Goal: Task Accomplishment & Management: Use online tool/utility

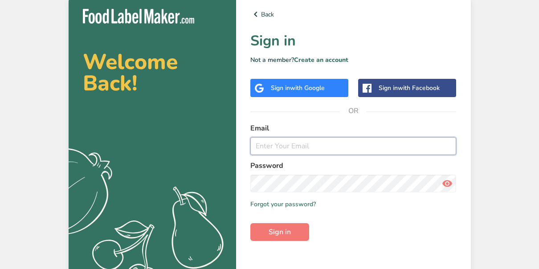
type input "[EMAIL_ADDRESS][DOMAIN_NAME]"
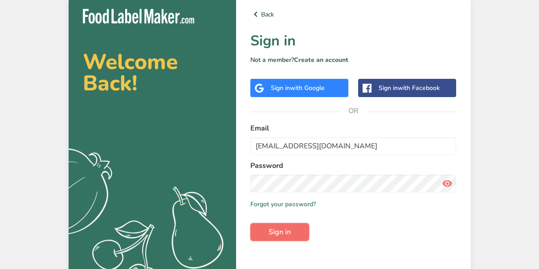
drag, startPoint x: 0, startPoint y: 0, endPoint x: 285, endPoint y: 230, distance: 366.1
click at [285, 230] on span "Sign in" at bounding box center [280, 232] width 22 height 11
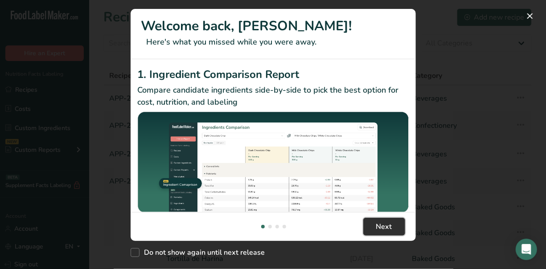
click at [379, 222] on span "Next" at bounding box center [384, 226] width 16 height 11
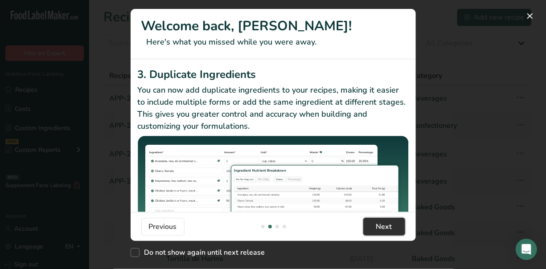
click at [379, 222] on span "Next" at bounding box center [384, 226] width 16 height 11
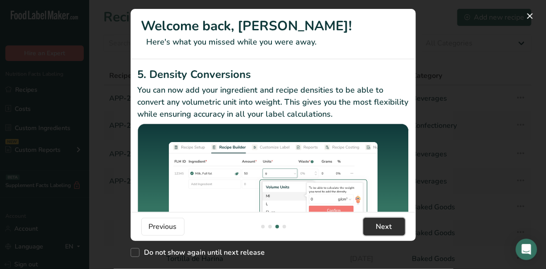
click at [379, 222] on span "Next" at bounding box center [384, 226] width 16 height 11
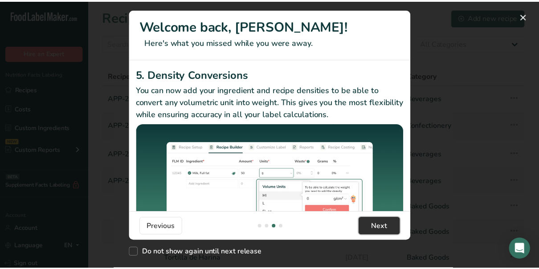
scroll to position [0, 855]
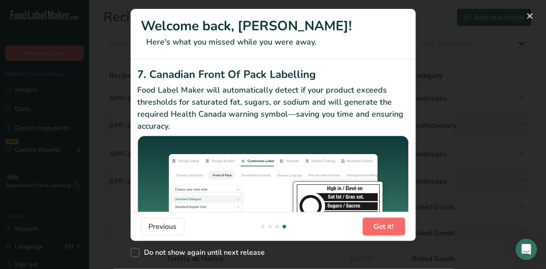
click at [379, 222] on span "Got it!" at bounding box center [384, 226] width 20 height 11
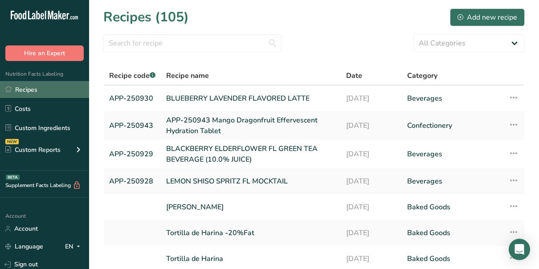
click at [17, 90] on link "Recipes" at bounding box center [44, 89] width 89 height 17
click at [139, 98] on link "APP-250930" at bounding box center [132, 98] width 46 height 19
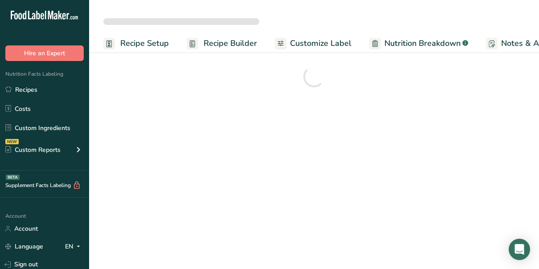
click at [229, 43] on span "Recipe Builder" at bounding box center [230, 43] width 53 height 12
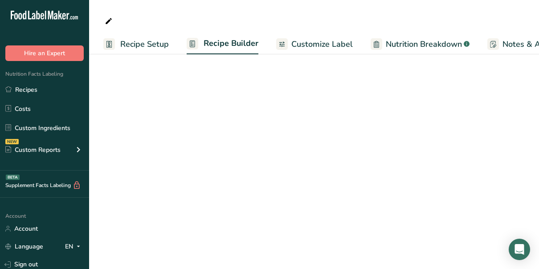
click at [150, 42] on span "Recipe Setup" at bounding box center [144, 44] width 49 height 12
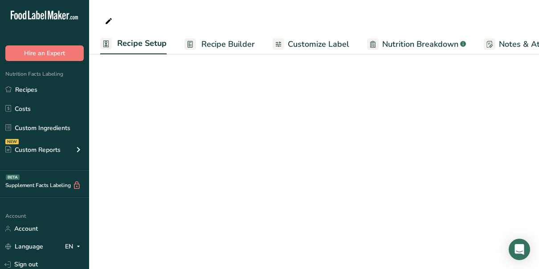
select select
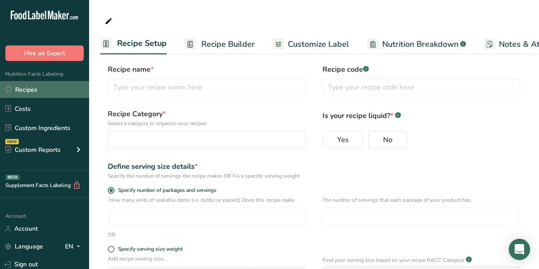
click at [25, 86] on link "Recipes" at bounding box center [44, 89] width 89 height 17
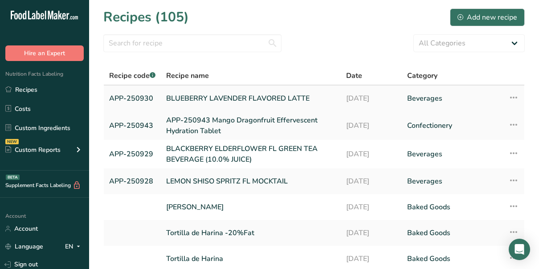
click at [126, 98] on link "APP-250930" at bounding box center [132, 98] width 46 height 19
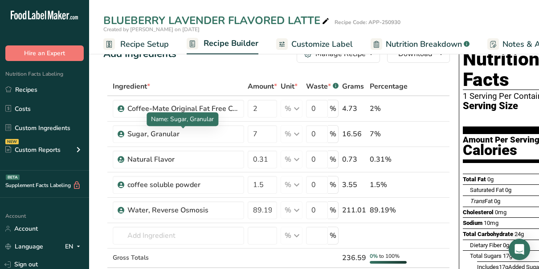
scroll to position [14, 0]
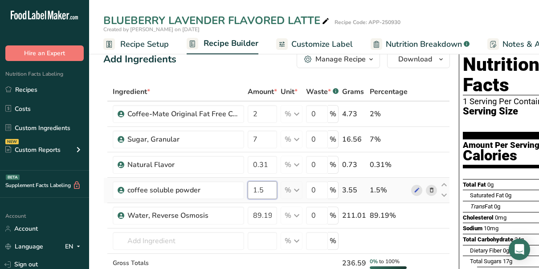
click at [267, 190] on input "1.5" at bounding box center [262, 190] width 29 height 18
type input "1"
type input "0.30"
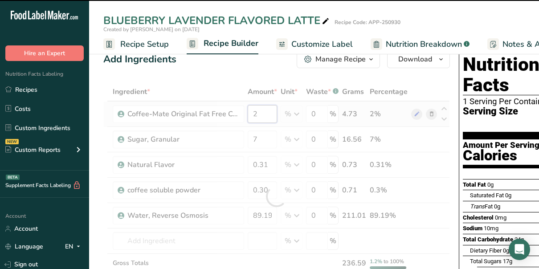
click at [260, 111] on div "Ingredient * Amount * Unit * Waste * .a-a{fill:#347362;}.b-a{fill:#fff;} Grams …" at bounding box center [276, 196] width 346 height 228
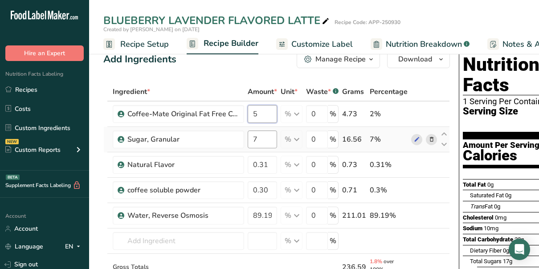
type input "5"
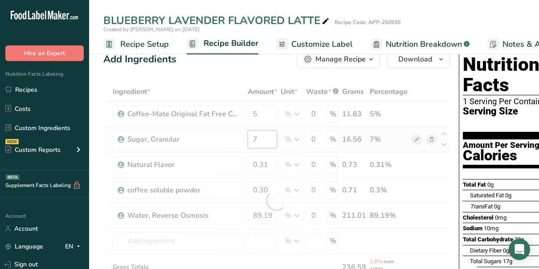
click at [260, 138] on div "Ingredient * Amount * Unit * Waste * .a-a{fill:#347362;}.b-a{fill:#fff;} Grams …" at bounding box center [276, 200] width 346 height 236
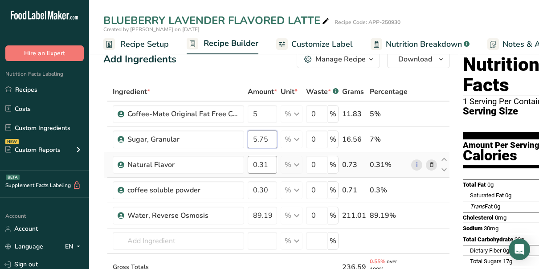
type input "5.75"
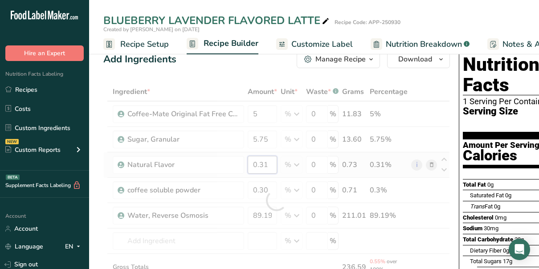
click at [269, 165] on div "Ingredient * Amount * Unit * Waste * .a-a{fill:#347362;}.b-a{fill:#fff;} Grams …" at bounding box center [276, 200] width 346 height 236
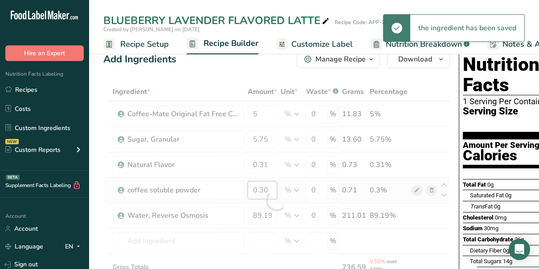
click at [257, 191] on div "Ingredient * Amount * Unit * Waste * .a-a{fill:#347362;}.b-a{fill:#fff;} Grams …" at bounding box center [276, 200] width 346 height 236
click at [269, 165] on div "Ingredient * Amount * Unit * Waste * .a-a{fill:#347362;}.b-a{fill:#fff;} Grams …" at bounding box center [276, 200] width 346 height 236
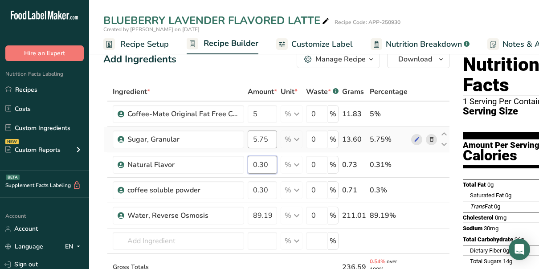
type input "0.30"
click at [269, 140] on div "Ingredient * Amount * Unit * Waste * .a-a{fill:#347362;}.b-a{fill:#fff;} Grams …" at bounding box center [276, 200] width 346 height 236
type input "5"
type input "6.0"
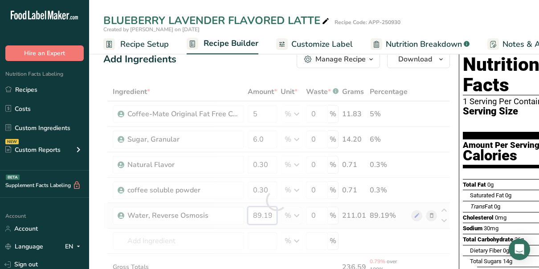
click at [261, 218] on div "Ingredient * Amount * Unit * Waste * .a-a{fill:#347362;}.b-a{fill:#fff;} Grams …" at bounding box center [276, 200] width 346 height 236
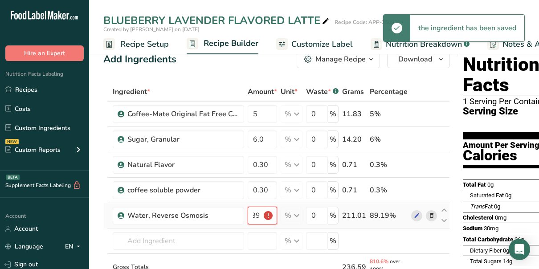
scroll to position [0, 0]
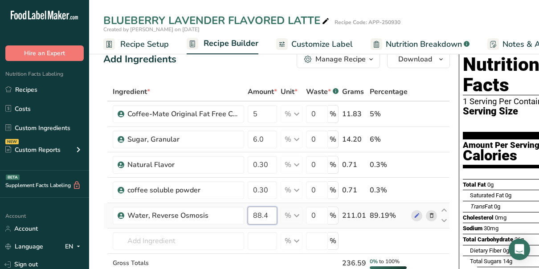
type input "88.4"
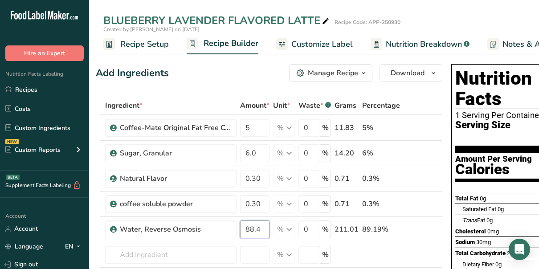
scroll to position [0, 4]
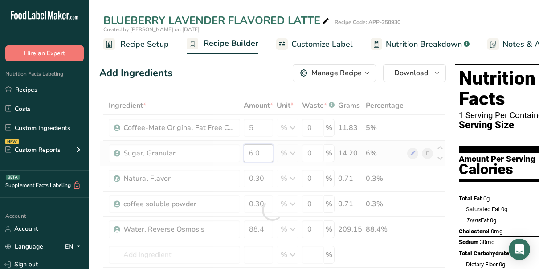
click at [260, 152] on div "Ingredient * Amount * Unit * Waste * .a-a{fill:#347362;}.b-a{fill:#fff;} Grams …" at bounding box center [272, 210] width 346 height 228
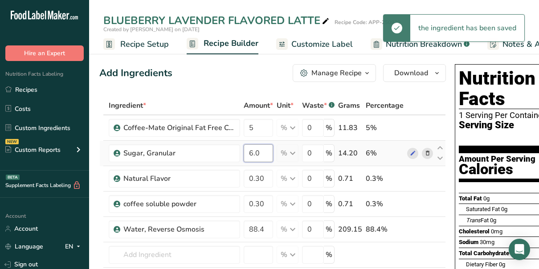
type input "6"
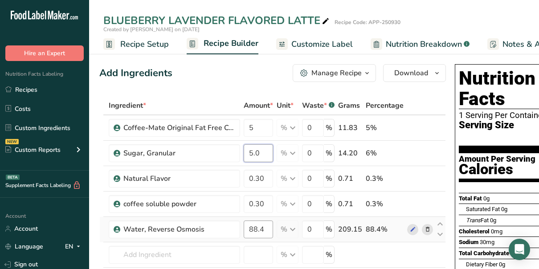
type input "5.0"
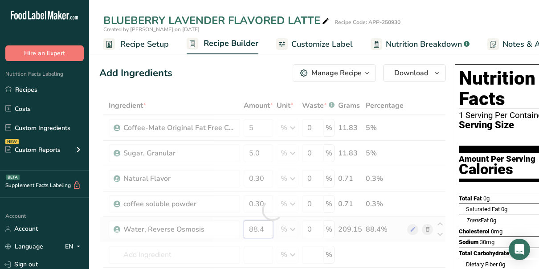
click at [257, 226] on div "Ingredient * Amount * Unit * Waste * .a-a{fill:#347362;}.b-a{fill:#fff;} Grams …" at bounding box center [272, 210] width 346 height 228
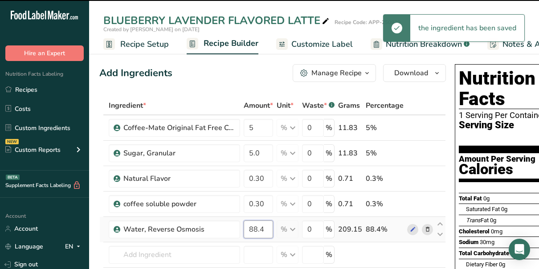
click at [257, 226] on input "88.4" at bounding box center [258, 229] width 29 height 18
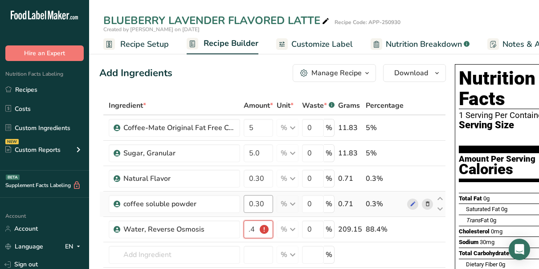
scroll to position [0, 0]
type input "0"
type input "89.4"
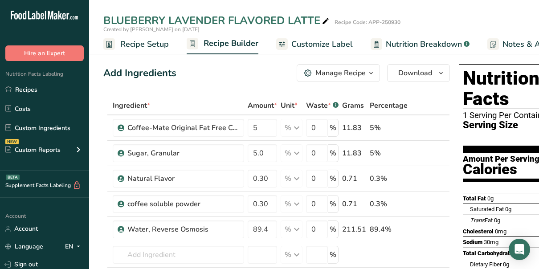
click at [303, 45] on span "Customize Label" at bounding box center [321, 44] width 61 height 12
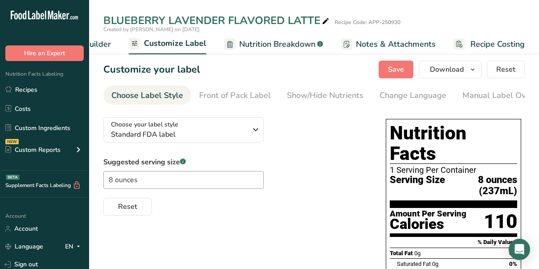
click at [383, 45] on span "Notes & Attachments" at bounding box center [396, 44] width 80 height 12
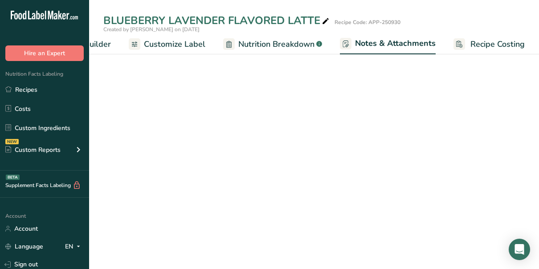
scroll to position [0, 147]
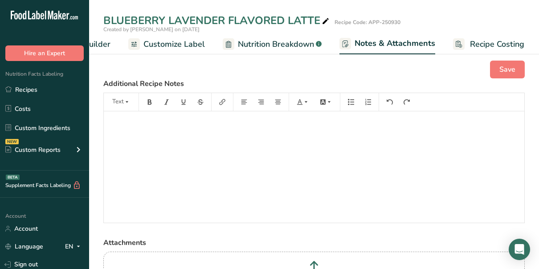
click at [285, 41] on span "Nutrition Breakdown" at bounding box center [276, 44] width 76 height 12
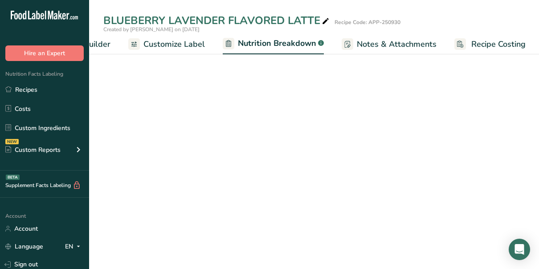
scroll to position [0, 147]
select select "Calories"
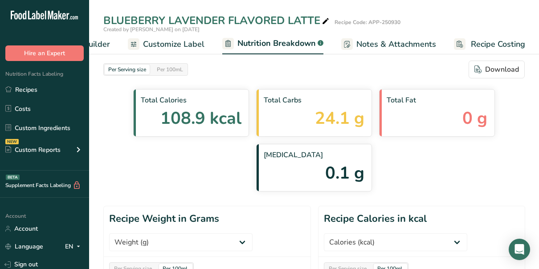
click at [172, 45] on span "Customize Label" at bounding box center [173, 44] width 61 height 12
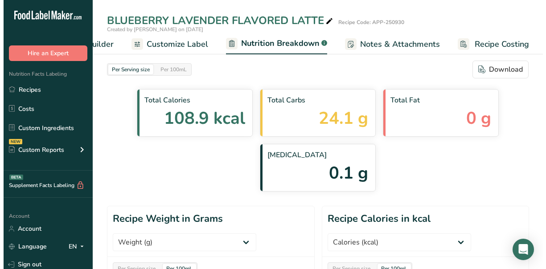
scroll to position [0, 146]
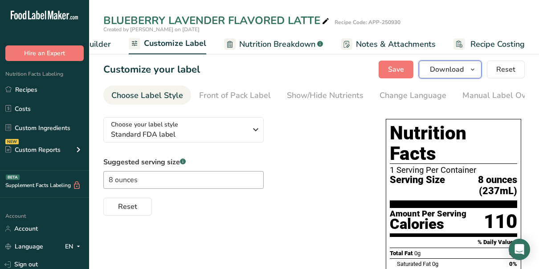
click at [476, 69] on icon "button" at bounding box center [472, 69] width 7 height 11
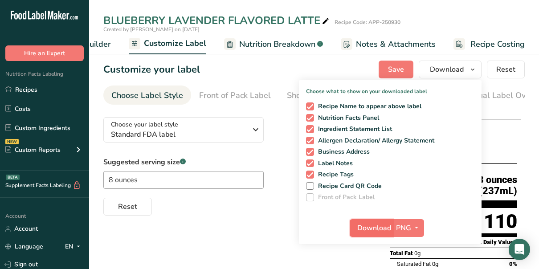
click at [385, 226] on span "Download" at bounding box center [374, 228] width 34 height 11
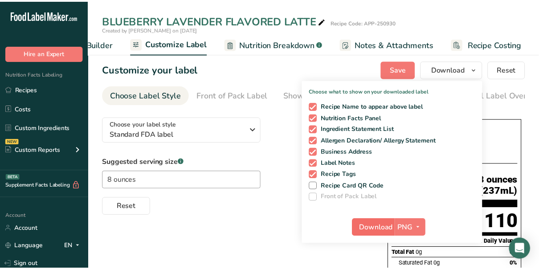
scroll to position [0, 139]
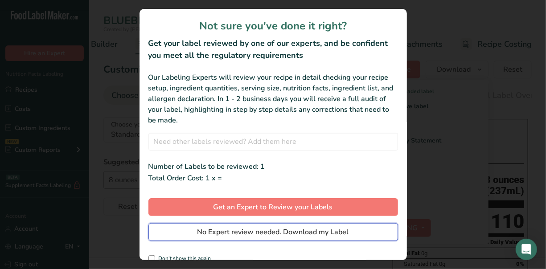
click at [264, 229] on span "No Expert review needed. Download my Label" at bounding box center [272, 232] width 151 height 11
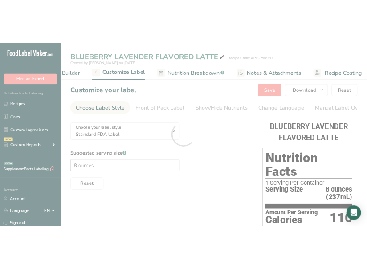
scroll to position [0, 0]
